Goal: Navigation & Orientation: Go to known website

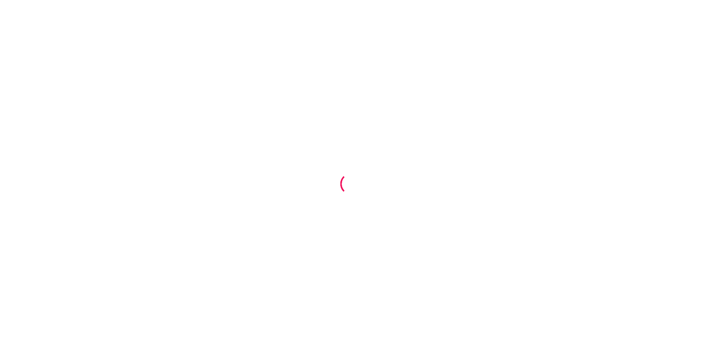
click at [433, 185] on div at bounding box center [354, 171] width 709 height 343
